Goal: Task Accomplishment & Management: Manage account settings

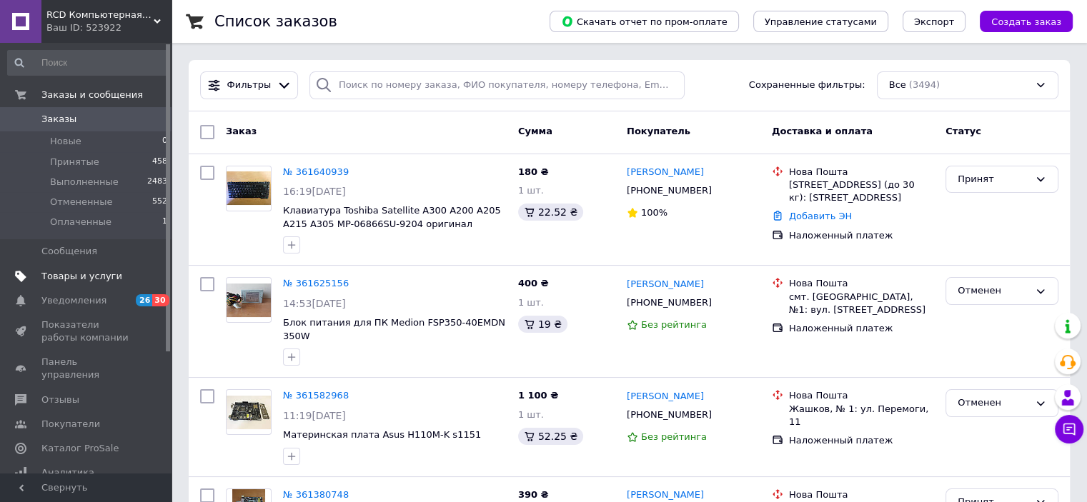
click at [64, 277] on span "Товары и услуги" at bounding box center [81, 276] width 81 height 13
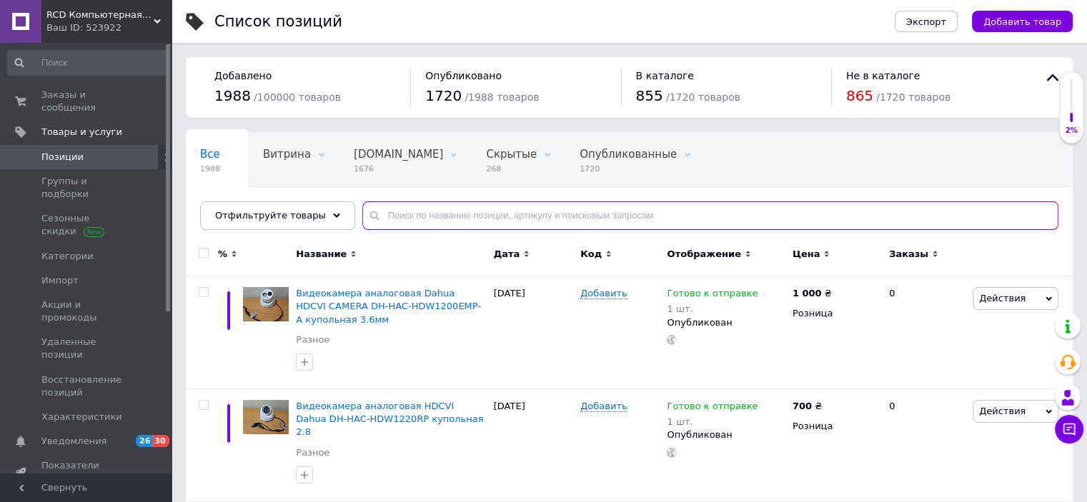
click at [483, 212] on input "text" at bounding box center [710, 215] width 696 height 29
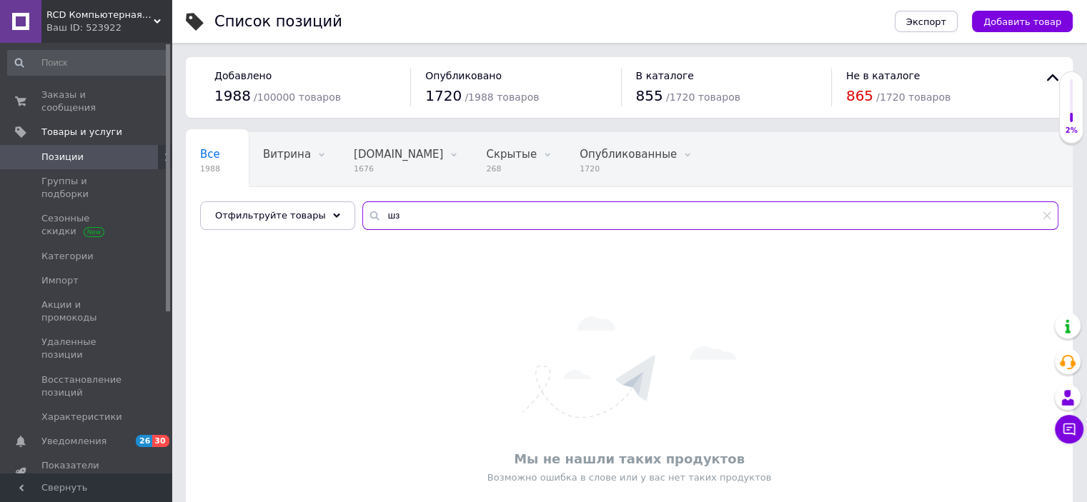
type input "ш"
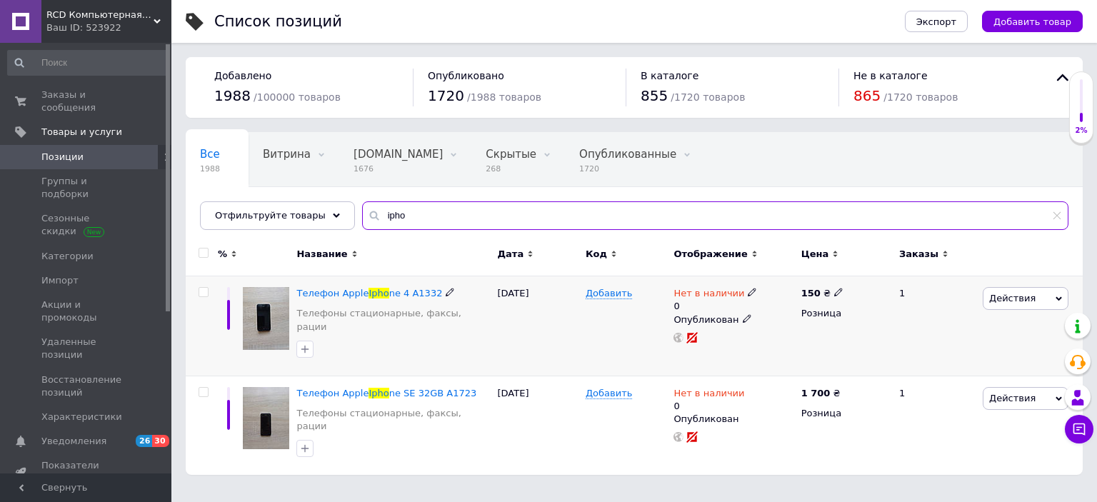
type input "ipho"
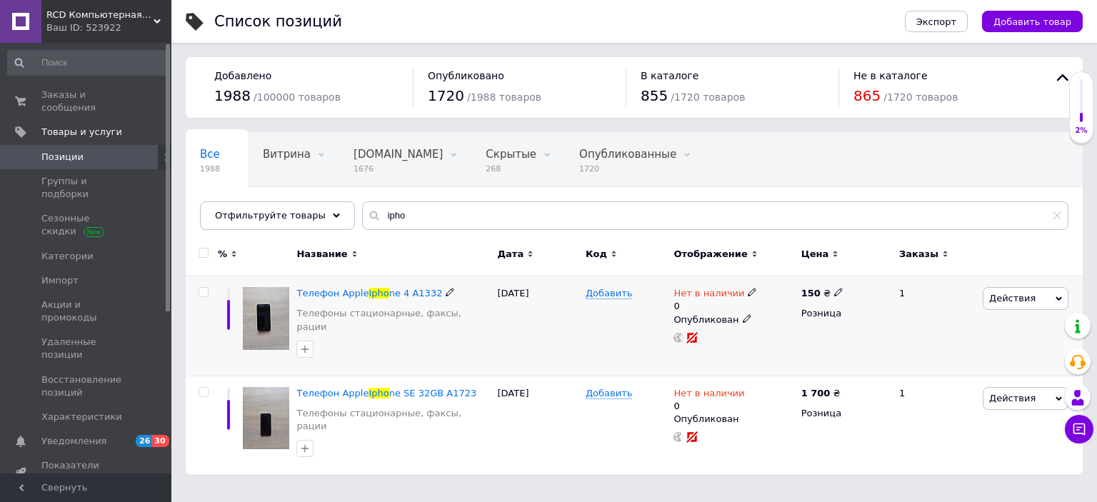
click at [700, 288] on span "Нет в наличии" at bounding box center [709, 295] width 71 height 15
click at [794, 354] on li "Готово к отправке" at bounding box center [830, 352] width 136 height 20
click at [793, 337] on input "0" at bounding box center [815, 336] width 109 height 29
type input "1"
click at [542, 334] on div "[DATE]" at bounding box center [538, 326] width 88 height 100
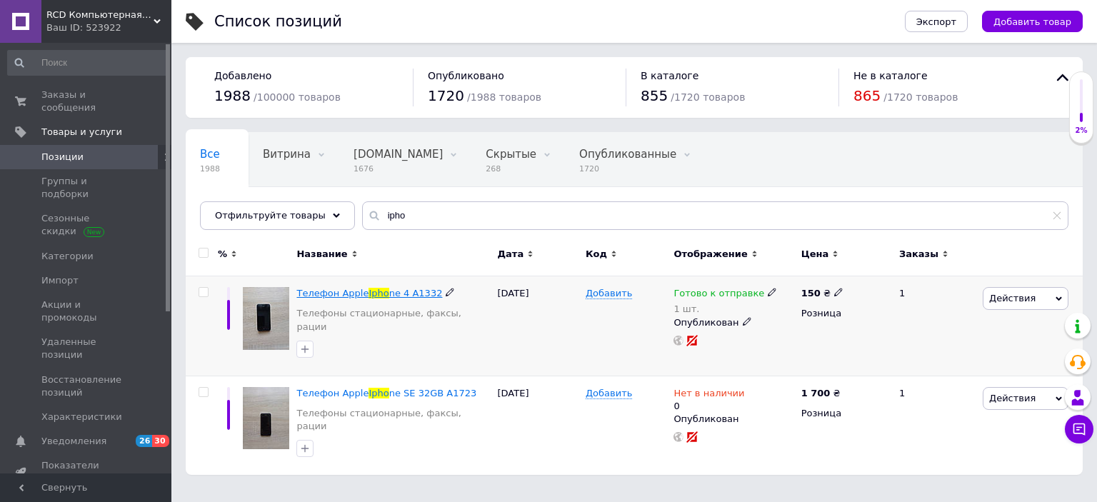
click at [417, 289] on span "ne 4 A1332" at bounding box center [416, 293] width 54 height 11
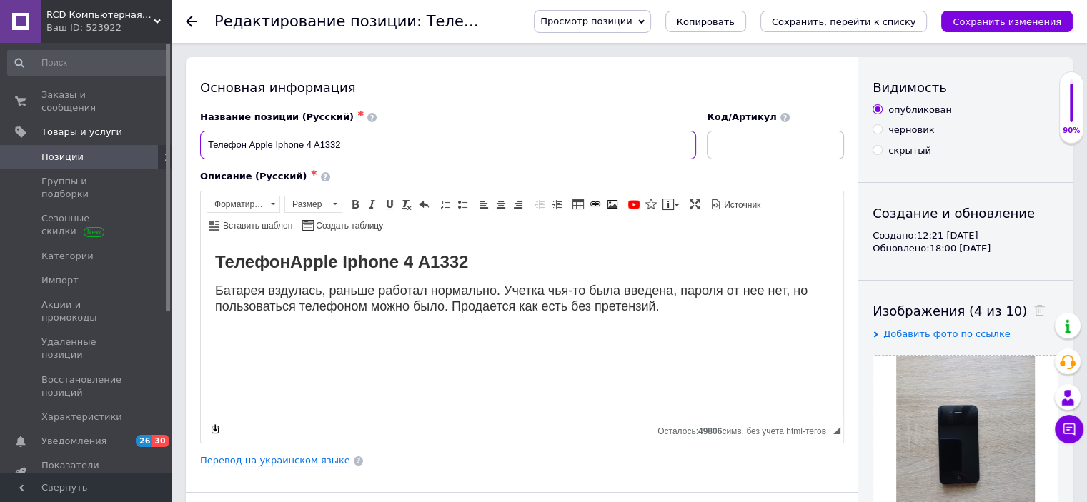
click at [463, 148] on input "Телефон Apple Iphone 4 A1332" at bounding box center [448, 145] width 496 height 29
type input "Телефон Apple Iphone 4 A1332 вздута батарея"
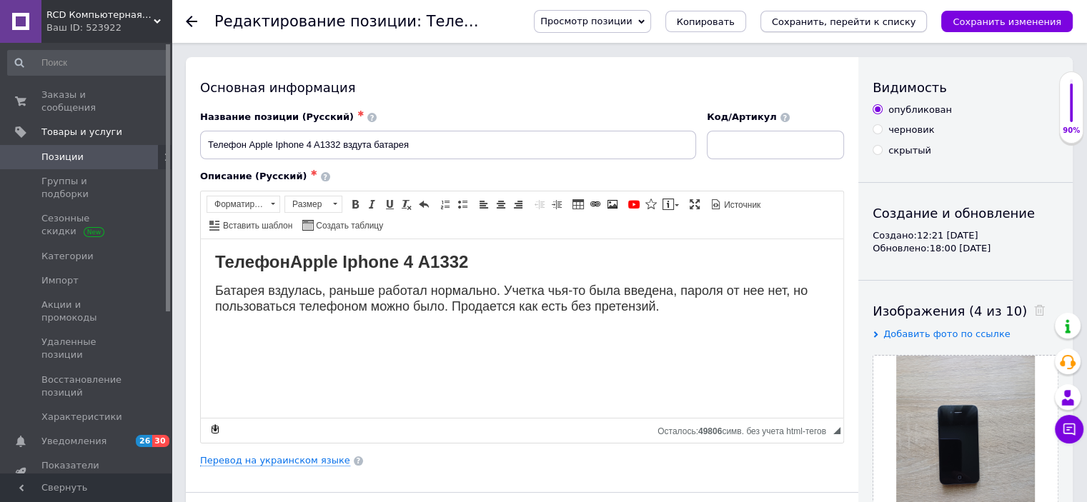
click at [909, 28] on button "Сохранить, перейти к списку" at bounding box center [843, 21] width 167 height 21
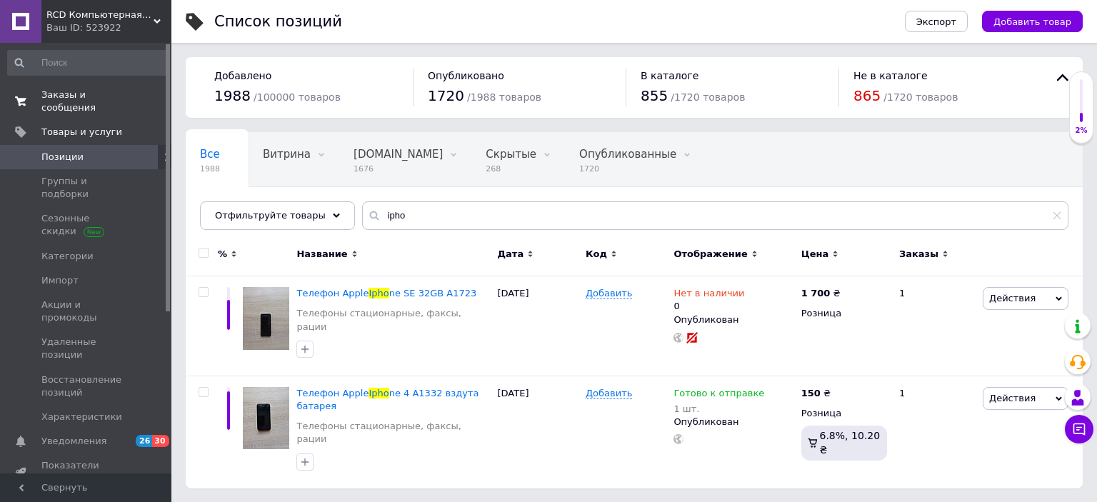
click at [91, 92] on span "Заказы и сообщения" at bounding box center [86, 102] width 91 height 26
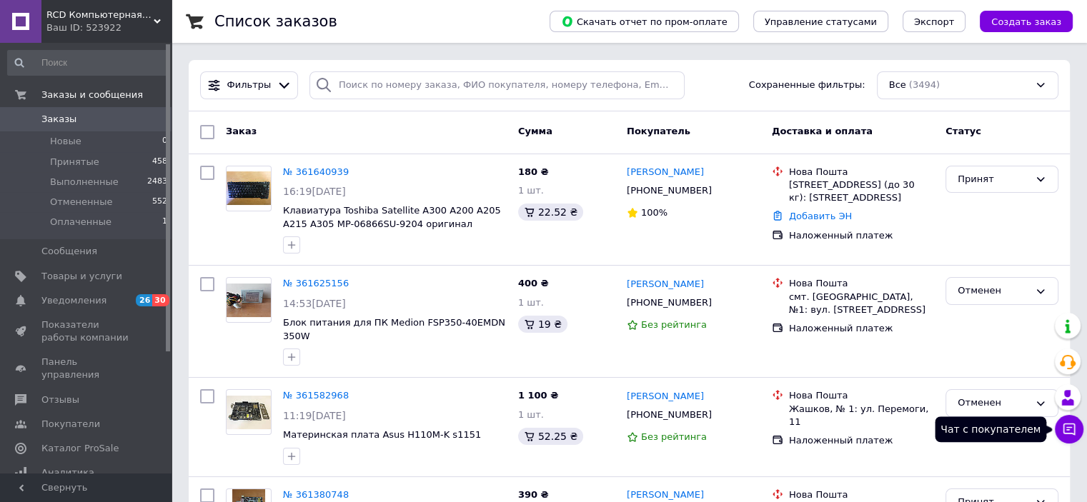
click at [1072, 424] on icon at bounding box center [1069, 430] width 12 height 12
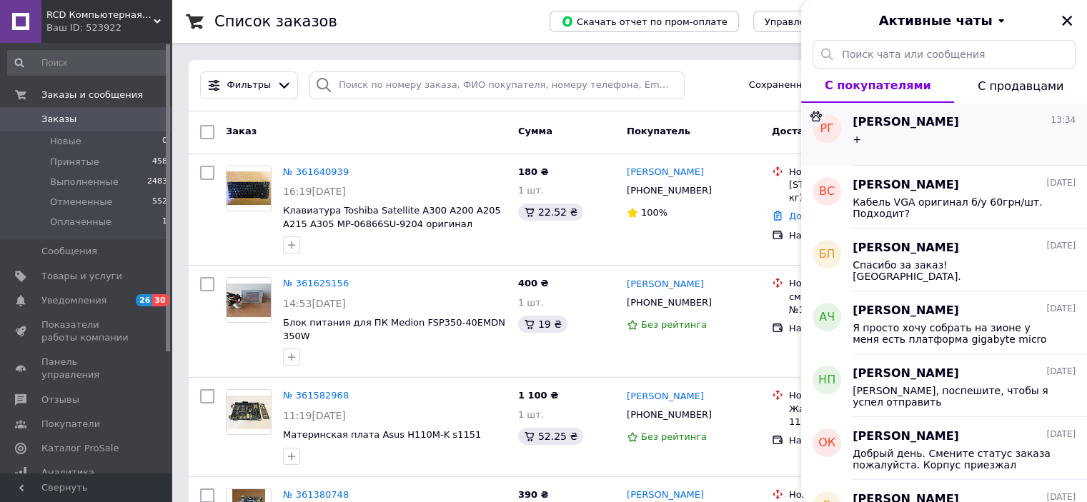
click at [975, 121] on div "[PERSON_NAME] 13:34" at bounding box center [963, 122] width 223 height 16
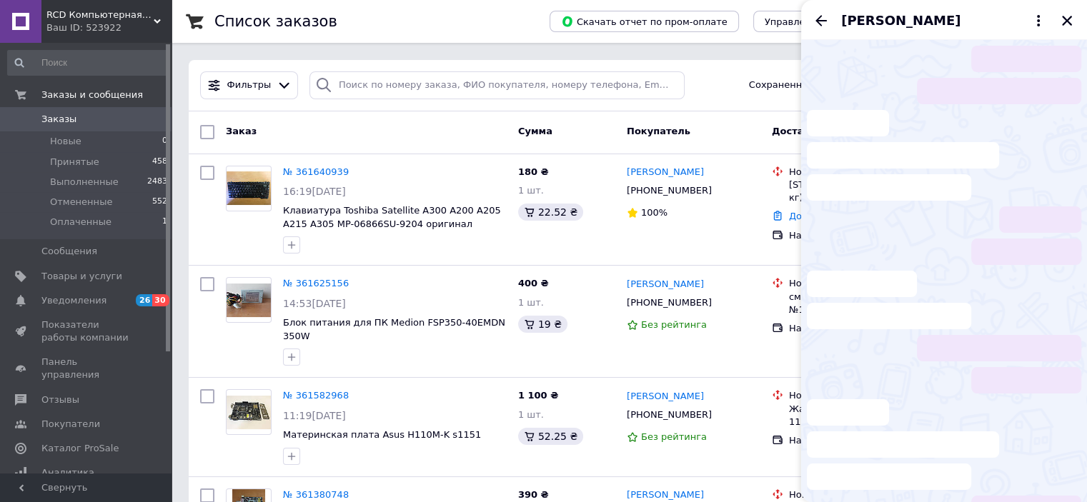
scroll to position [565, 0]
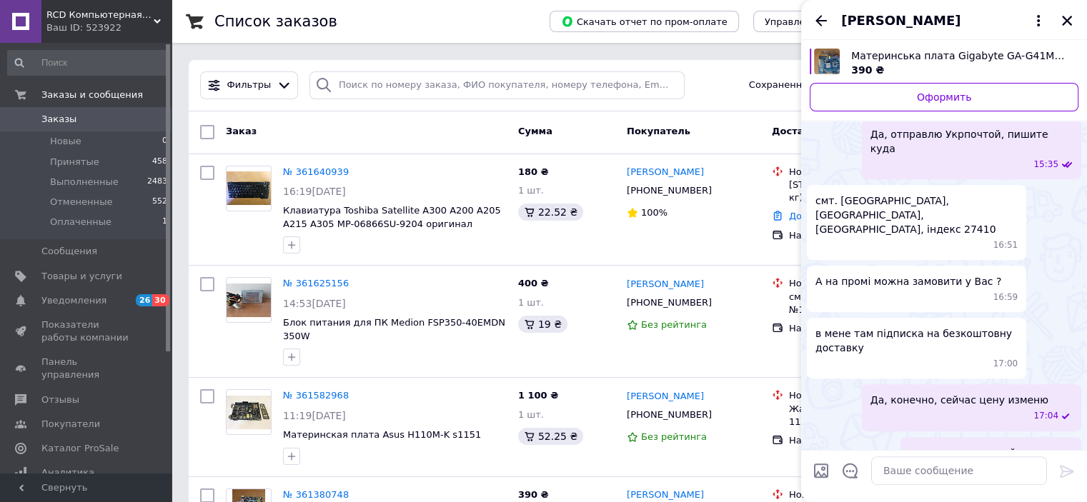
click at [890, 54] on span "Материнська плата Gigabyte GA-G41M-ES2L s775 DDR2" at bounding box center [959, 56] width 216 height 14
click at [1065, 23] on icon "Закрыть" at bounding box center [1066, 20] width 13 height 13
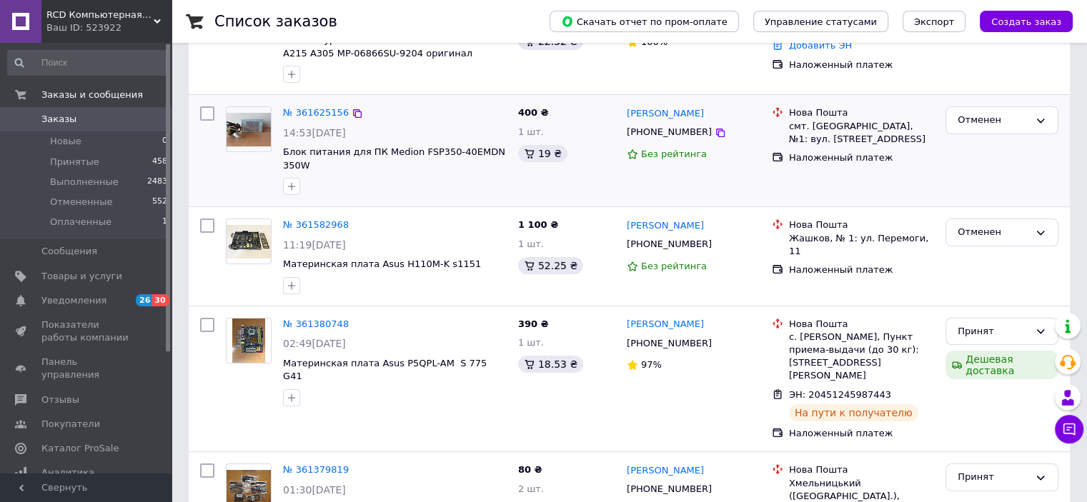
scroll to position [171, 0]
click at [78, 276] on span "Товары и услуги" at bounding box center [81, 276] width 81 height 13
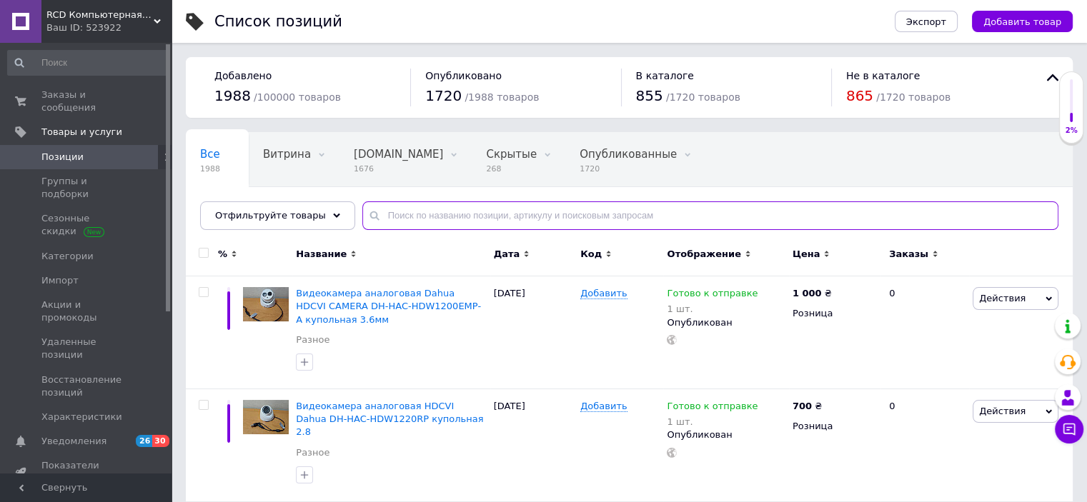
click at [407, 208] on input "text" at bounding box center [710, 215] width 696 height 29
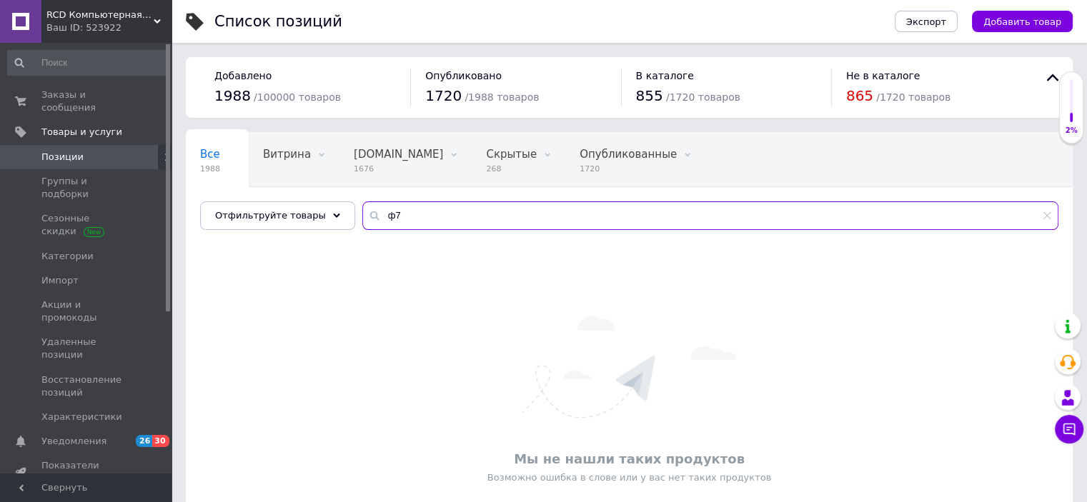
type input "ф"
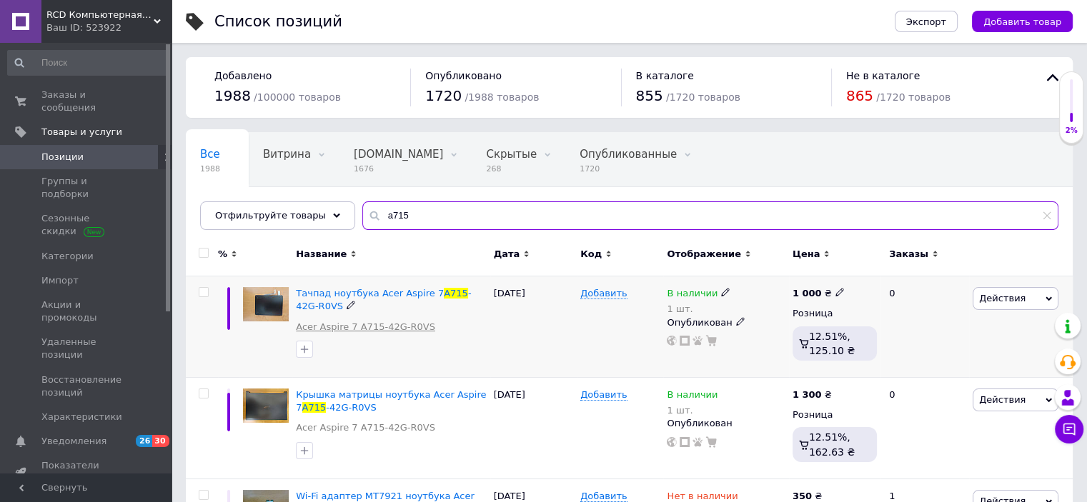
type input "a715"
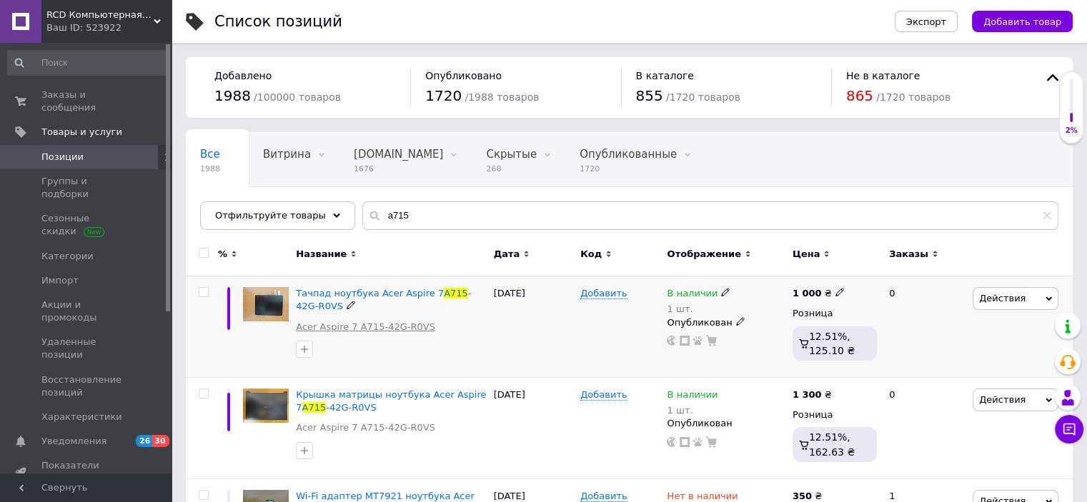
click at [374, 322] on link "Acer Aspire 7 A715-42G-R0VS" at bounding box center [365, 327] width 139 height 13
